Goal: Communication & Community: Ask a question

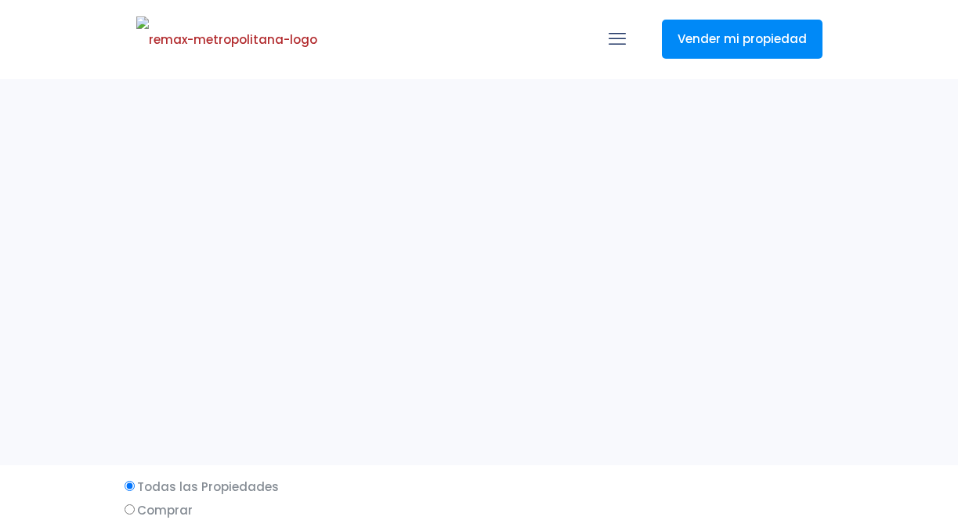
select select
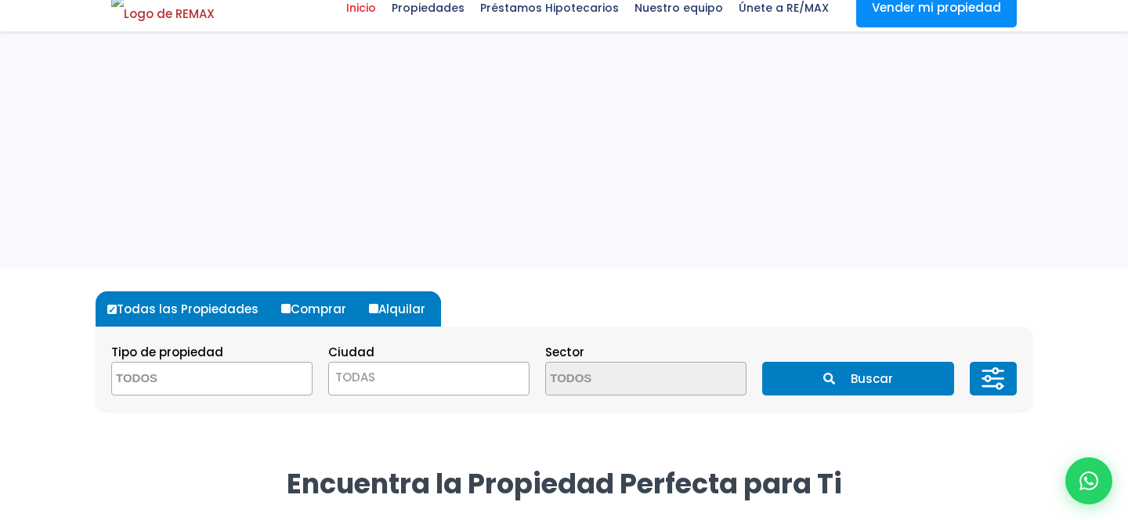
scroll to position [270, 0]
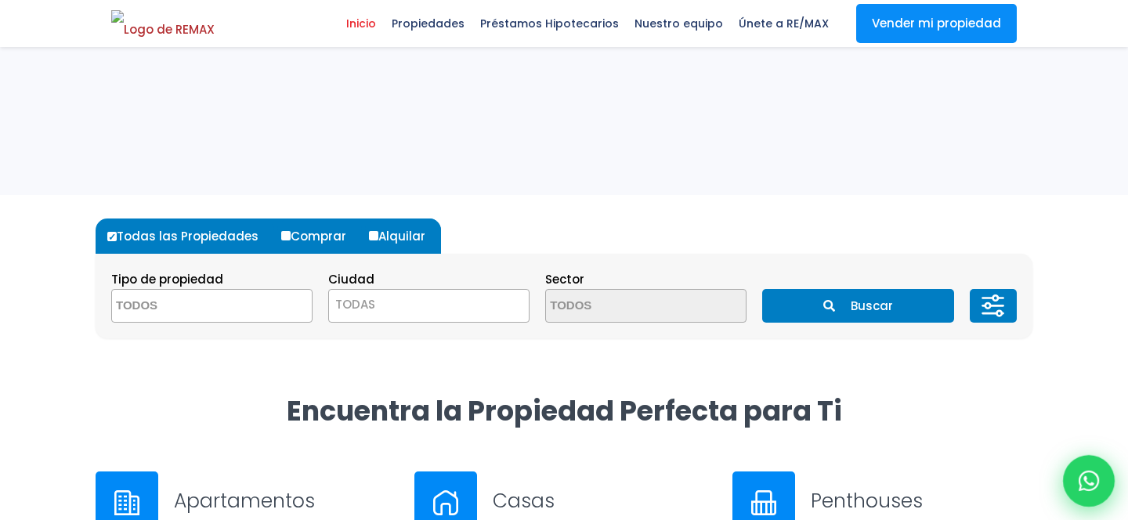
click at [958, 491] on div at bounding box center [1089, 481] width 52 height 52
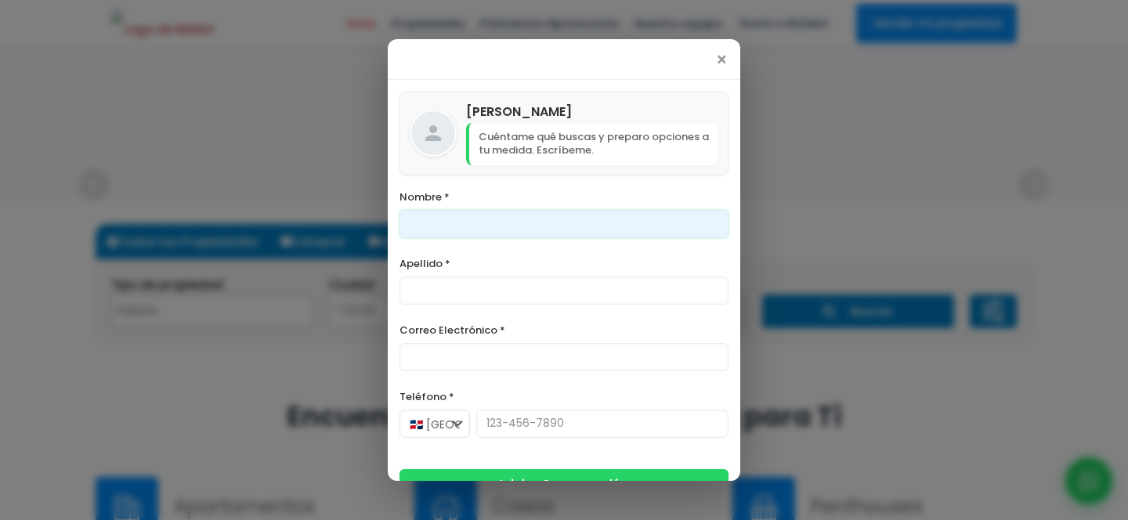
click at [594, 222] on input "Nombre *" at bounding box center [564, 224] width 329 height 28
type input "Franklin"
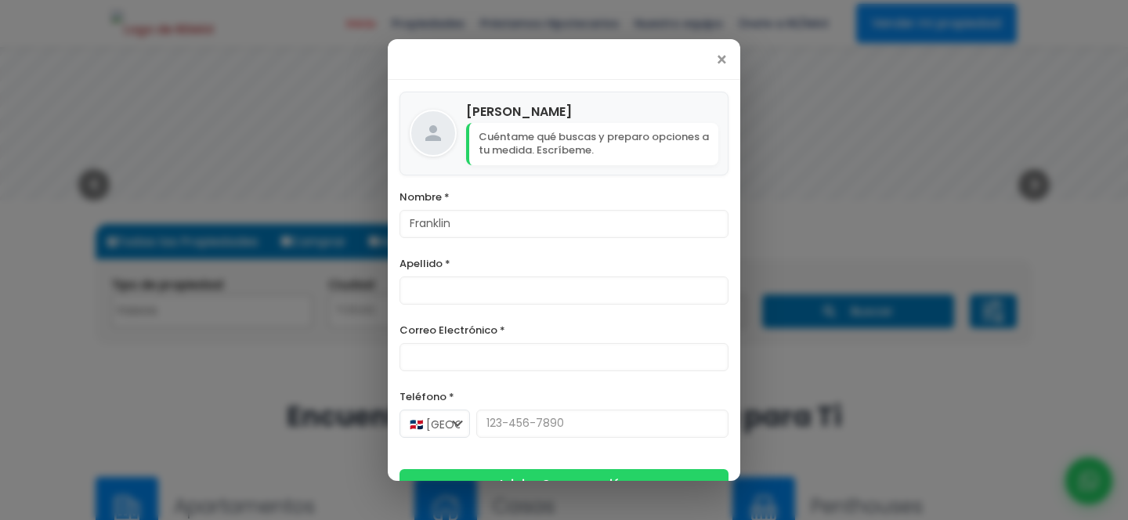
type input "[PERSON_NAME]"
type input "[PHONE_NUMBER]"
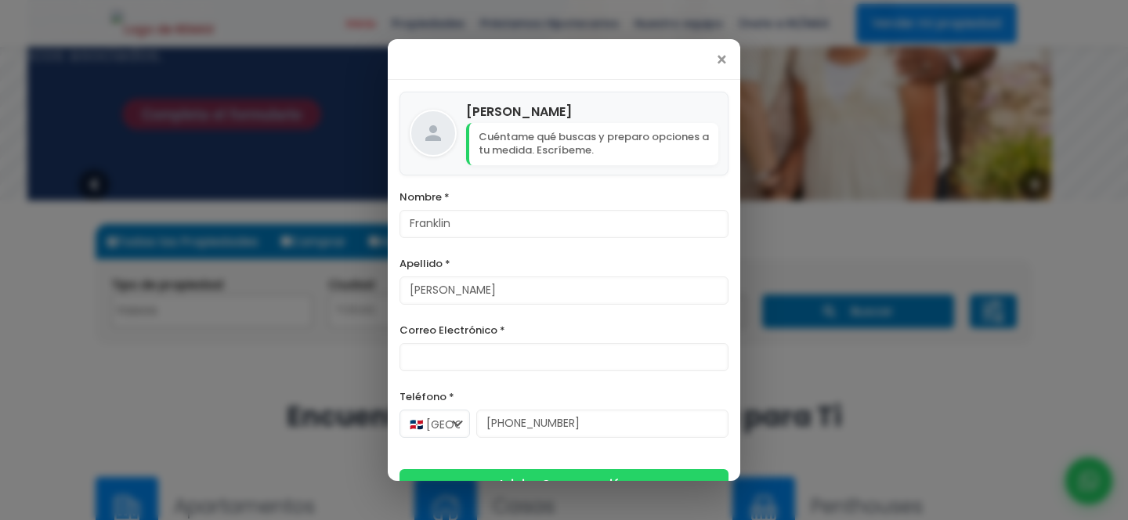
click at [523, 388] on label "Teléfono *" at bounding box center [564, 397] width 329 height 20
click at [523, 410] on input "[PHONE_NUMBER]" at bounding box center [602, 424] width 252 height 28
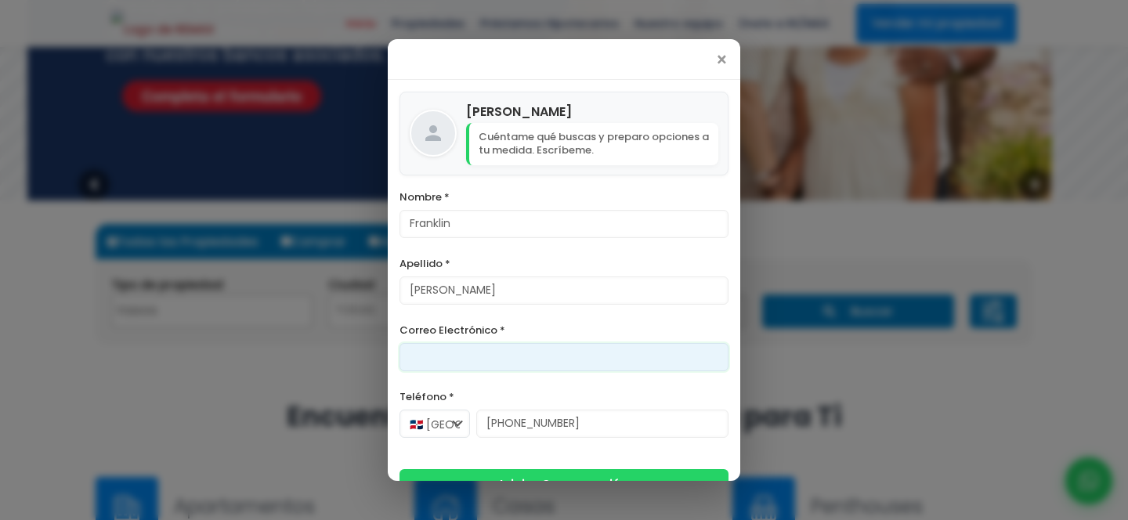
click at [519, 366] on input "Correo Electrónico *" at bounding box center [564, 357] width 329 height 28
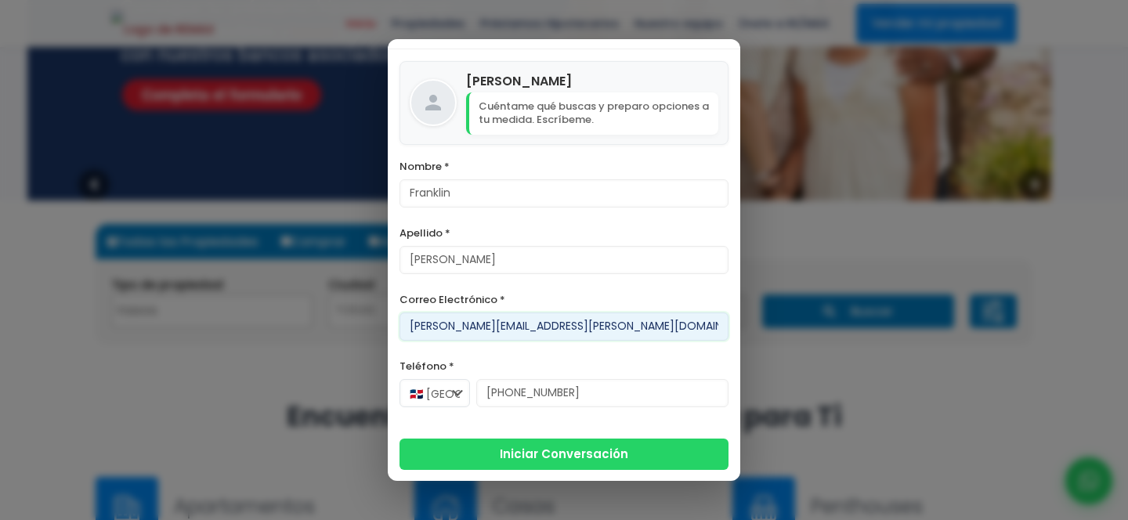
click at [492, 326] on input "[PERSON_NAME][EMAIL_ADDRESS][PERSON_NAME][DOMAIN_NAME]" at bounding box center [564, 327] width 329 height 28
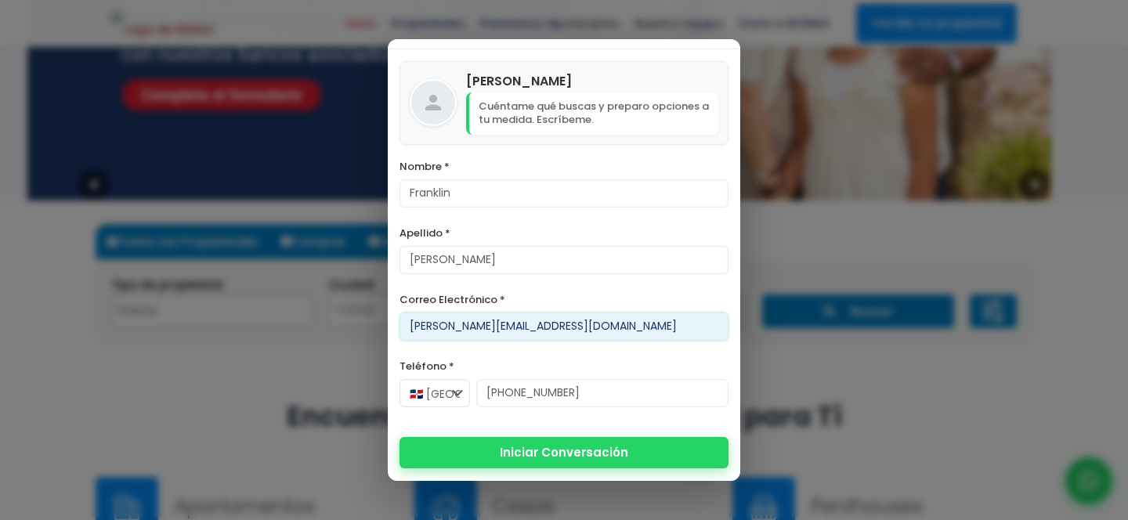
type input "[PERSON_NAME][EMAIL_ADDRESS][DOMAIN_NAME]"
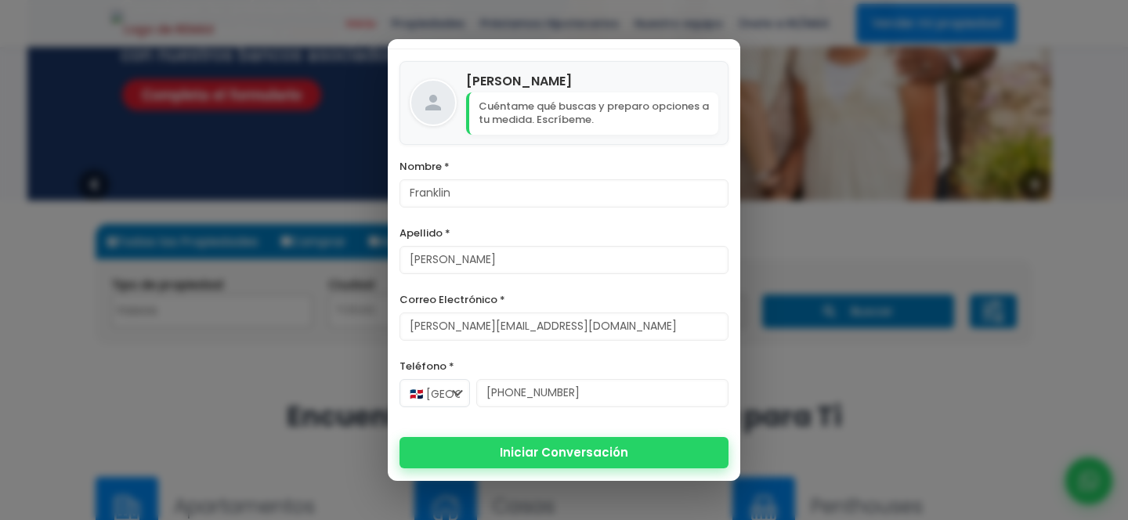
click at [533, 464] on button "Iniciar Conversación" at bounding box center [564, 452] width 329 height 31
